Goal: Task Accomplishment & Management: Use online tool/utility

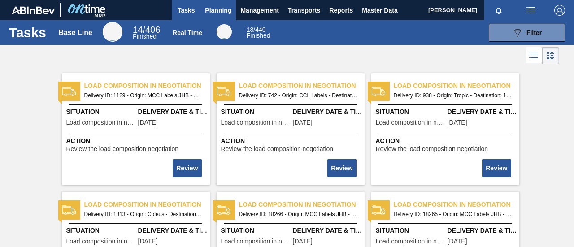
click at [217, 10] on span "Planning" at bounding box center [218, 10] width 26 height 11
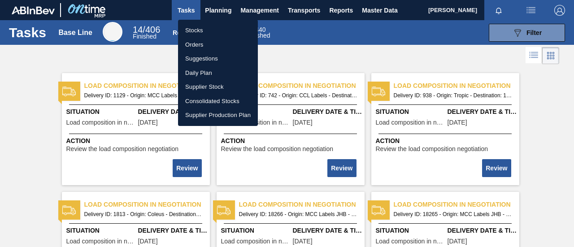
click at [202, 45] on li "Orders" at bounding box center [218, 45] width 80 height 14
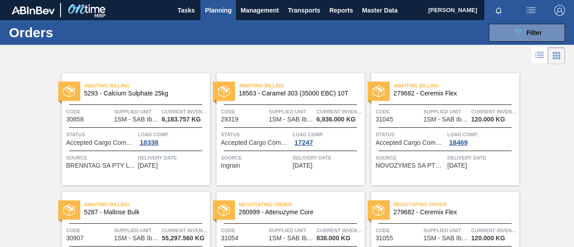
click at [217, 13] on span "Planning" at bounding box center [218, 10] width 26 height 11
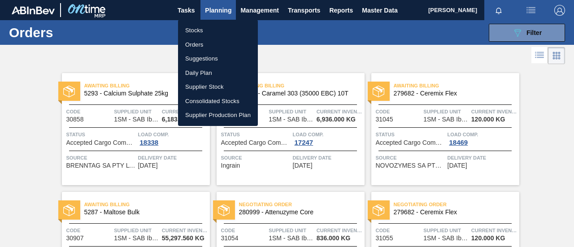
click at [210, 29] on li "Stocks" at bounding box center [218, 30] width 80 height 14
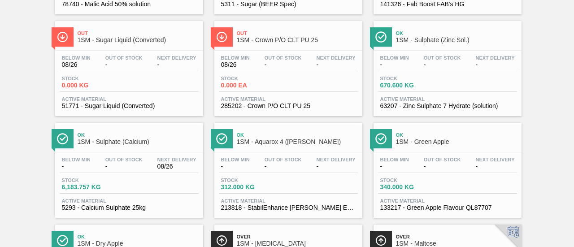
scroll to position [359, 0]
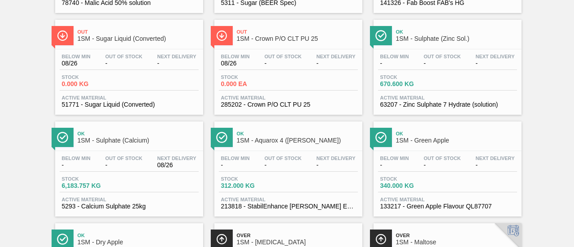
click at [166, 186] on div "Stock 6,183.757 KG" at bounding box center [129, 184] width 139 height 16
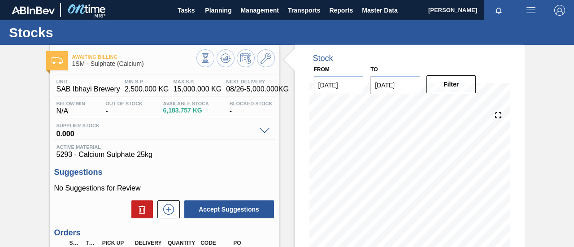
scroll to position [135, 0]
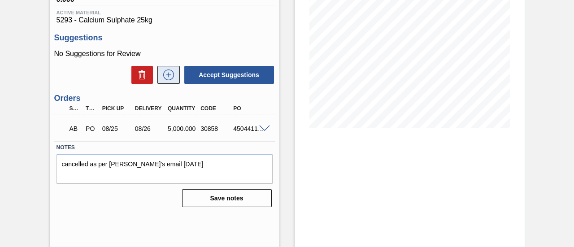
click at [171, 77] on icon at bounding box center [169, 75] width 14 height 11
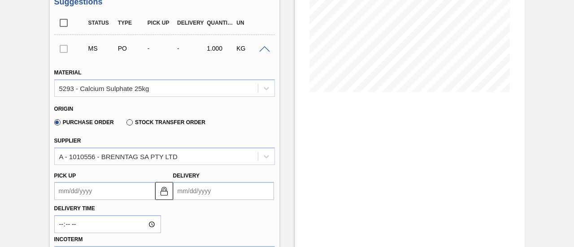
scroll to position [224, 0]
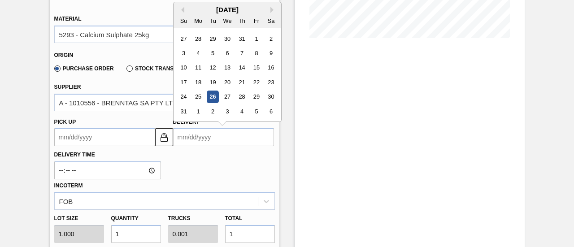
click at [208, 145] on input "Delivery" at bounding box center [223, 137] width 101 height 18
click at [199, 111] on div "1" at bounding box center [198, 111] width 12 height 12
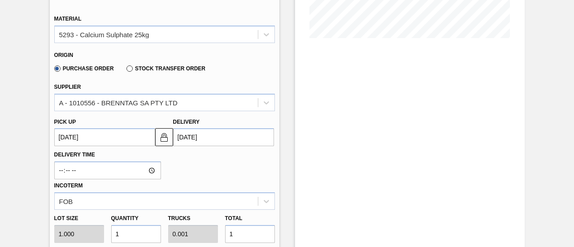
type up3224076751 "[DATE]"
type input "[DATE]"
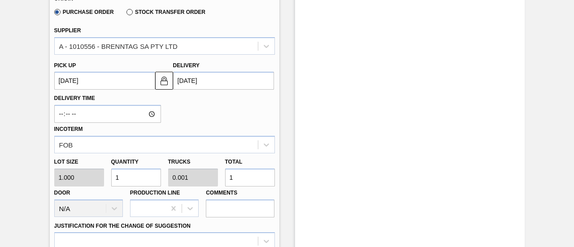
scroll to position [359, 0]
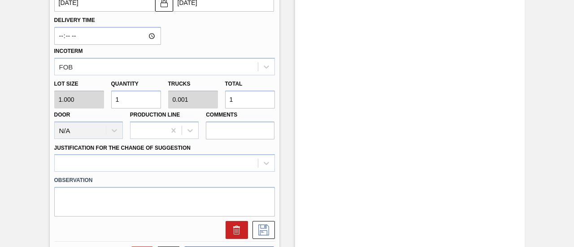
click at [205, 104] on div "Lot size 1.000 Quantity 1 Trucks 0.001 Total 1 Door N/A Production Line Comments" at bounding box center [165, 107] width 228 height 64
type input "5"
type input "0.005"
type input "50"
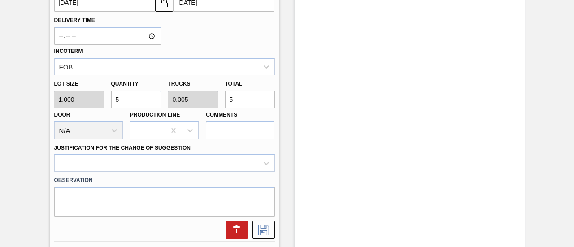
type input "0.05"
type input "50"
type input "500"
type input "0.5"
type input "500"
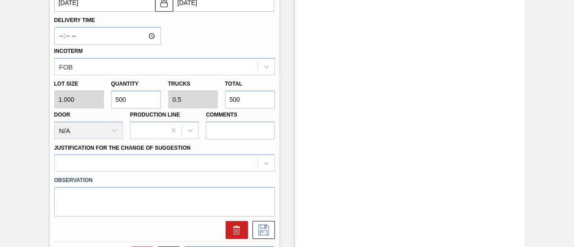
type input "5,000"
type input "5"
type input "5,000"
click at [212, 158] on div at bounding box center [164, 162] width 221 height 17
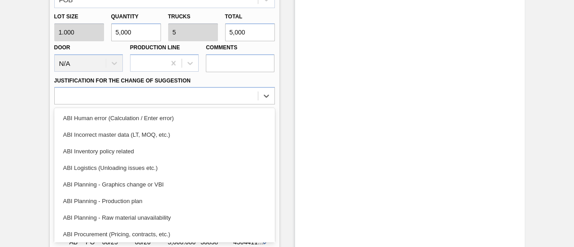
click at [127, 201] on div "ABI Planning - Production plan" at bounding box center [164, 201] width 221 height 17
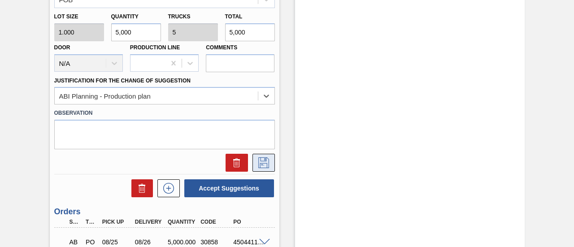
click at [260, 166] on icon at bounding box center [264, 162] width 14 height 11
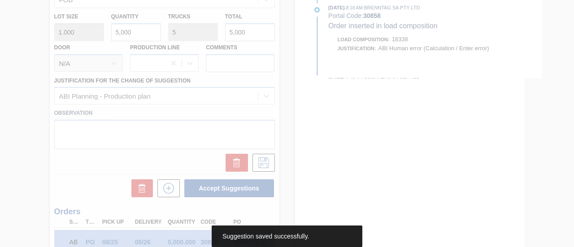
scroll to position [140, 0]
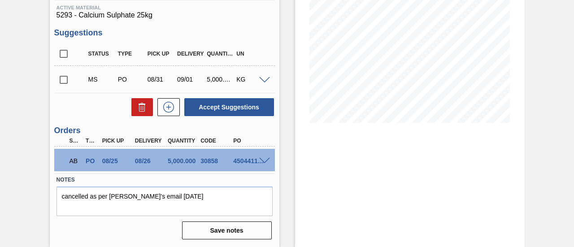
click at [66, 80] on input "checkbox" at bounding box center [63, 79] width 19 height 19
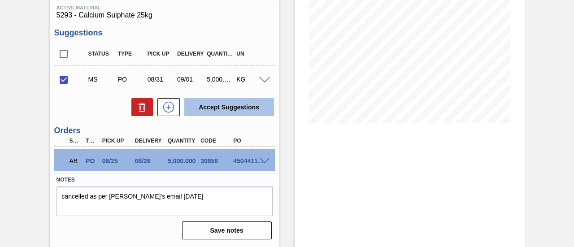
click at [229, 103] on button "Accept Suggestions" at bounding box center [229, 107] width 90 height 18
checkbox input "false"
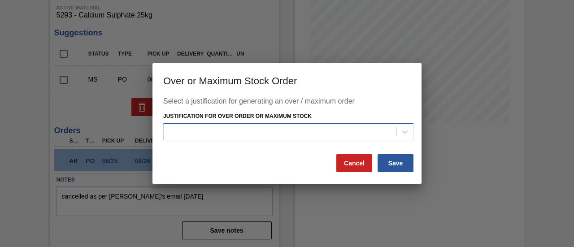
click at [278, 131] on div at bounding box center [280, 131] width 233 height 13
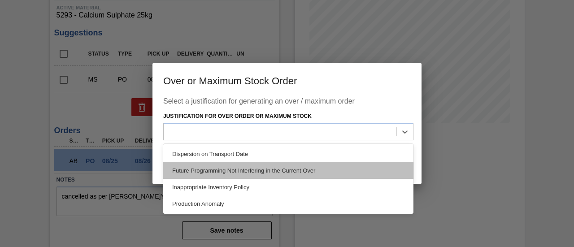
click at [272, 170] on div "Future Programming Not Interfering in the Current Over" at bounding box center [288, 170] width 250 height 17
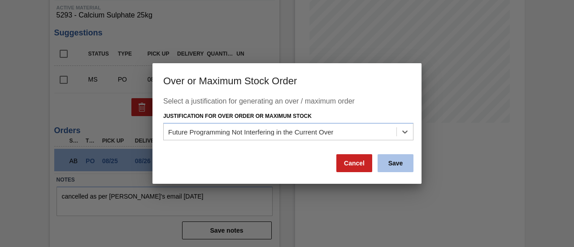
click at [384, 164] on button "Save" at bounding box center [396, 163] width 36 height 18
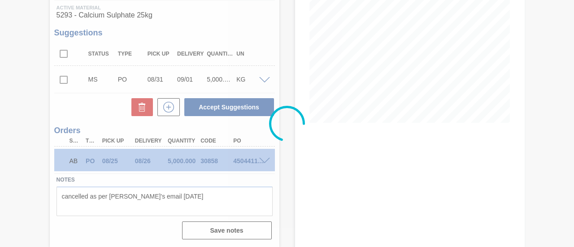
scroll to position [138, 0]
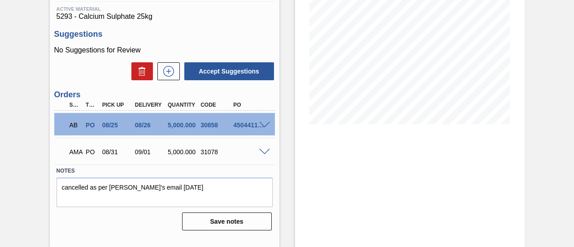
click at [267, 155] on span at bounding box center [264, 152] width 11 height 7
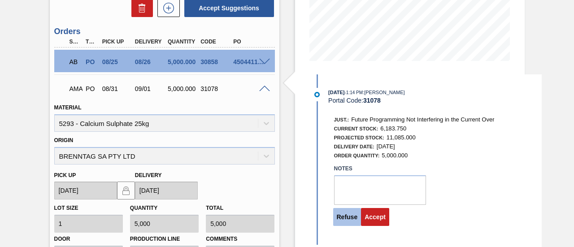
scroll to position [230, 0]
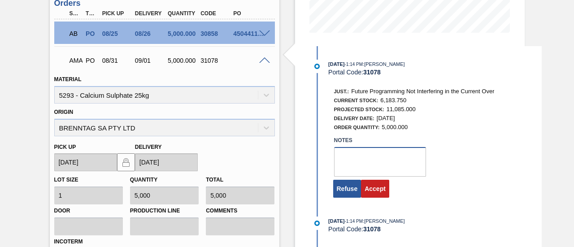
click at [363, 168] on textarea at bounding box center [380, 162] width 92 height 30
type textarea "."
click at [371, 191] on button "Accept" at bounding box center [375, 189] width 28 height 18
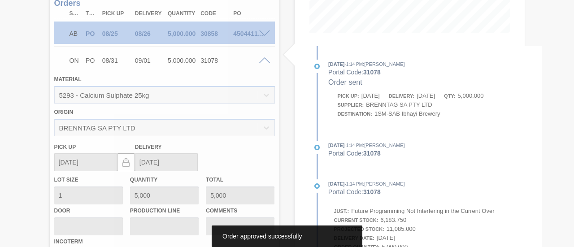
scroll to position [138, 0]
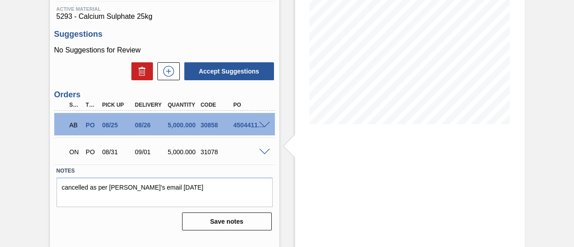
click at [262, 153] on span at bounding box center [264, 152] width 11 height 7
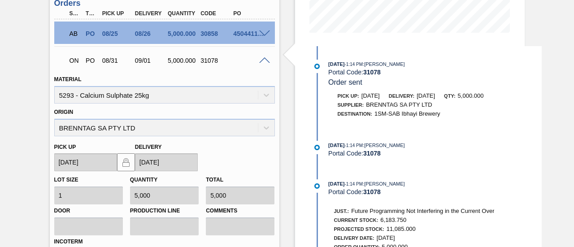
scroll to position [140, 0]
